Goal: Check status: Check status

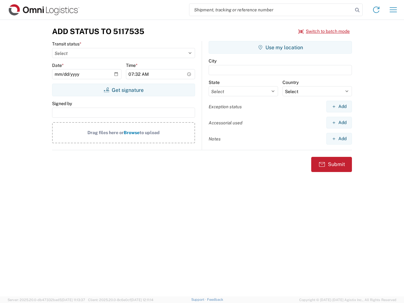
click at [271, 10] on input "search" at bounding box center [270, 10] width 163 height 12
click at [357, 10] on icon at bounding box center [357, 10] width 9 height 9
click at [376, 10] on icon at bounding box center [376, 10] width 10 height 10
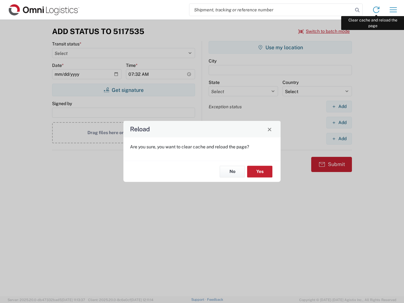
click at [393, 10] on div "Reload Are you sure, you want to clear cache and reload the page? No Yes" at bounding box center [202, 151] width 404 height 303
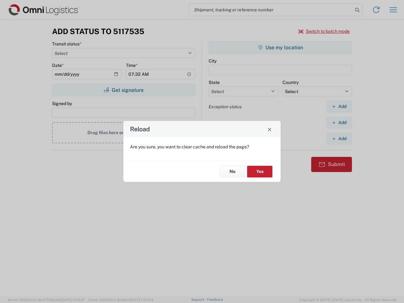
click at [324, 31] on div "Reload Are you sure, you want to clear cache and reload the page? No Yes" at bounding box center [202, 151] width 404 height 303
click at [123, 90] on div "Reload Are you sure, you want to clear cache and reload the page? No Yes" at bounding box center [202, 151] width 404 height 303
click at [280, 47] on div "Reload Are you sure, you want to clear cache and reload the page? No Yes" at bounding box center [202, 151] width 404 height 303
click at [339, 106] on div "Reload Are you sure, you want to clear cache and reload the page? No Yes" at bounding box center [202, 151] width 404 height 303
click at [339, 122] on div "Reload Are you sure, you want to clear cache and reload the page? No Yes" at bounding box center [202, 151] width 404 height 303
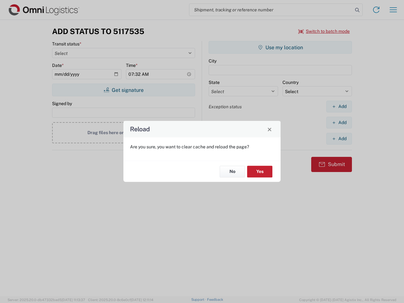
click at [339, 139] on div "Reload Are you sure, you want to clear cache and reload the page? No Yes" at bounding box center [202, 151] width 404 height 303
